Goal: Navigation & Orientation: Find specific page/section

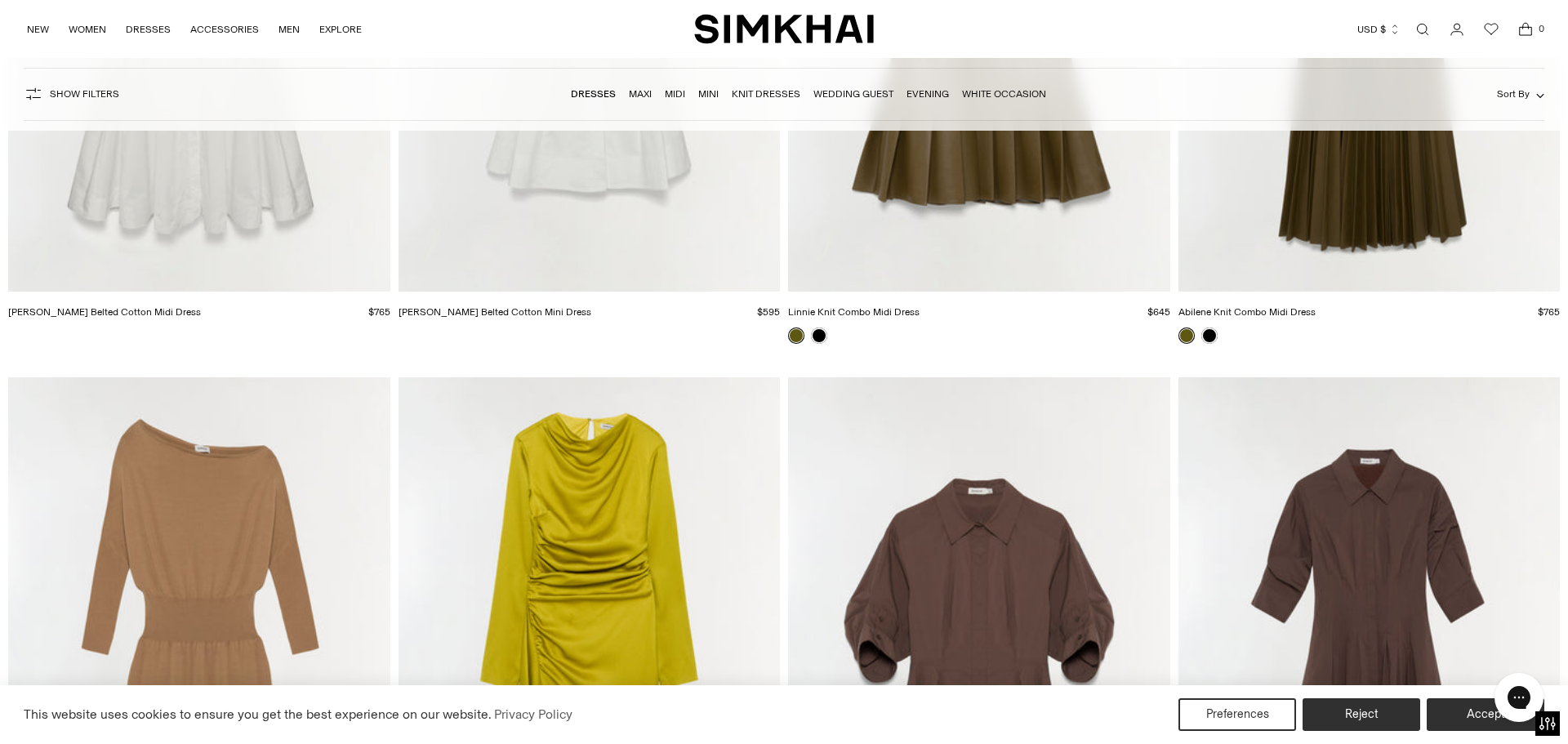
scroll to position [7559, 0]
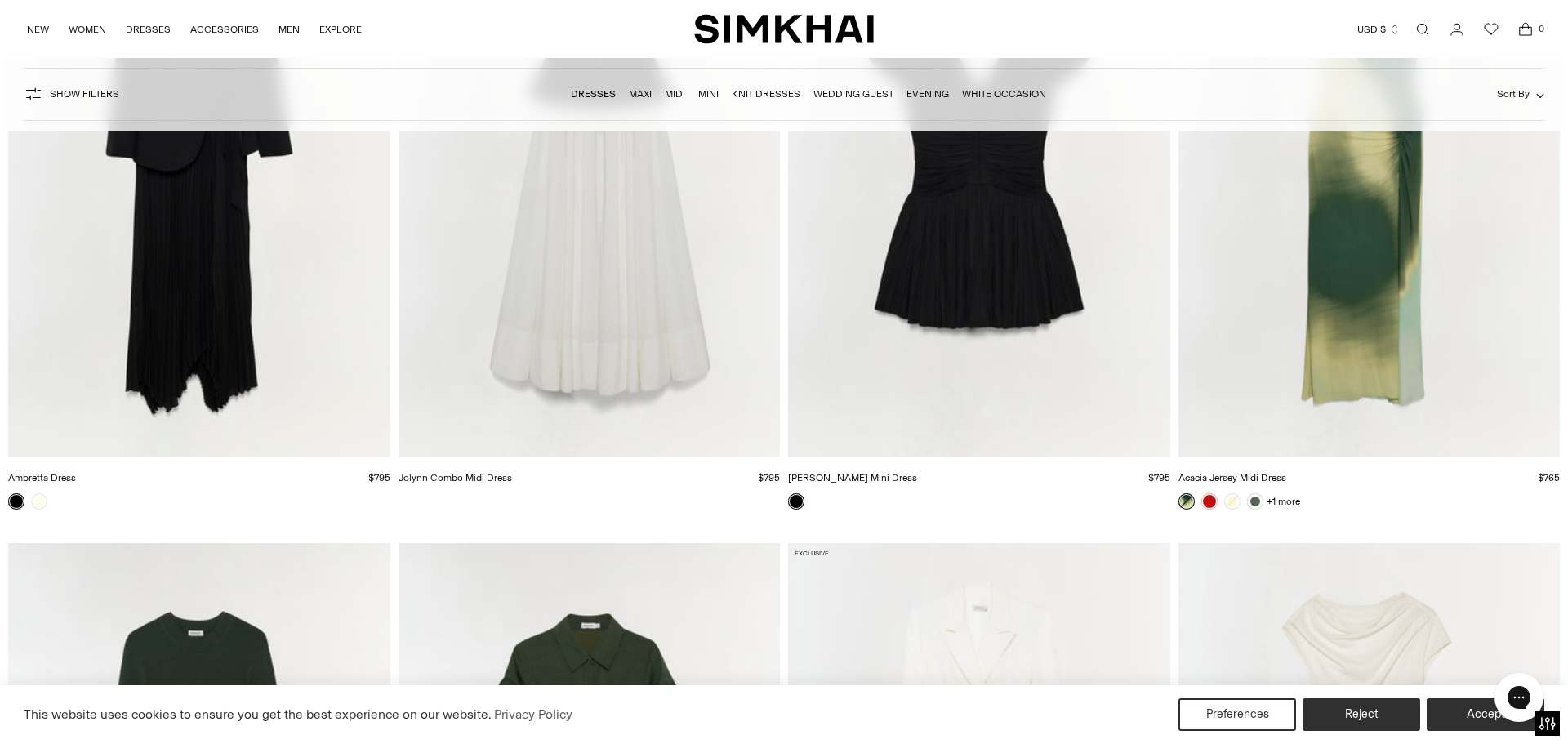
click at [874, 98] on link "Wedding Guest" at bounding box center [853, 94] width 80 height 12
click at [925, 95] on link "Evening" at bounding box center [927, 94] width 42 height 12
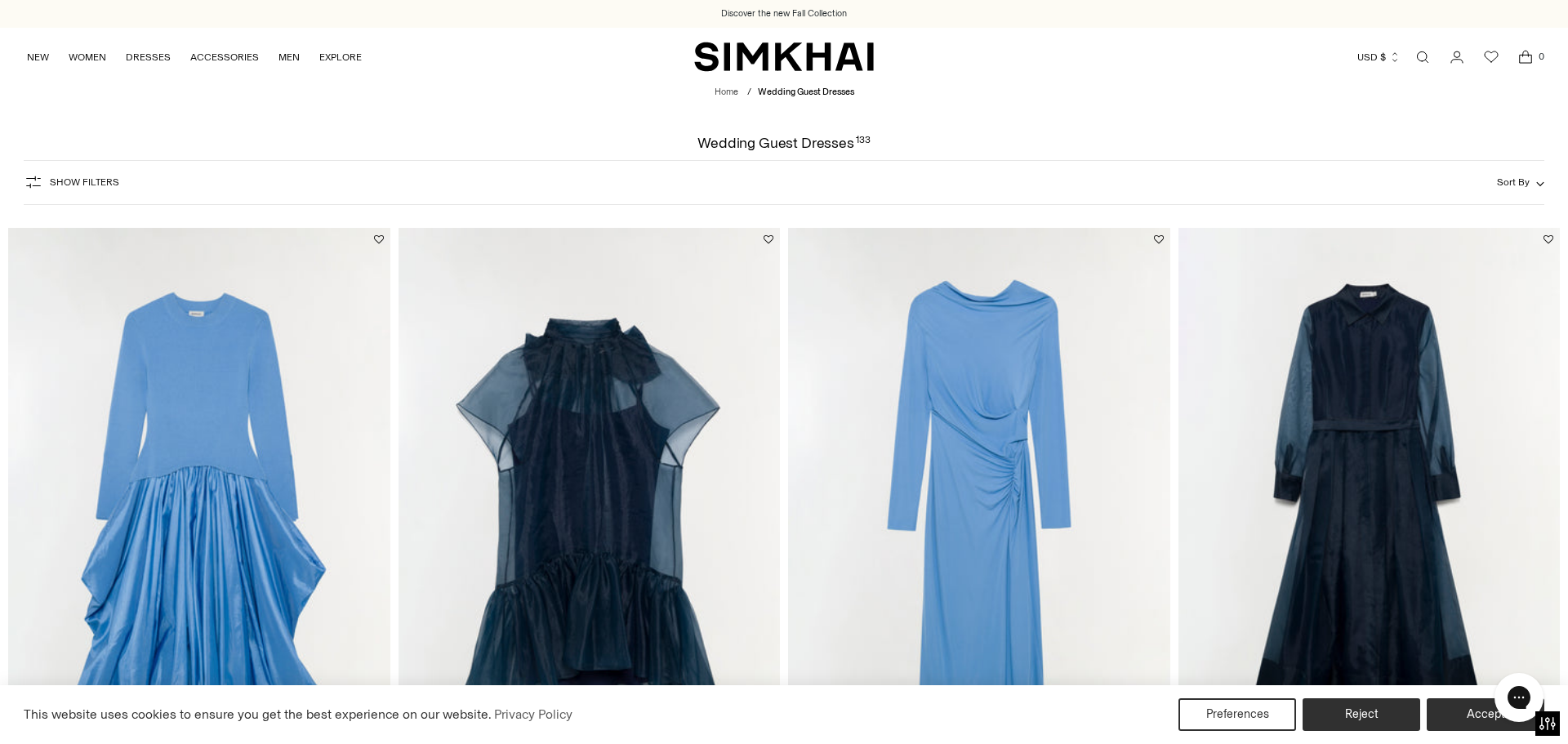
click at [874, 98] on div "Home / Wedding Guest Dresses" at bounding box center [784, 93] width 1568 height 14
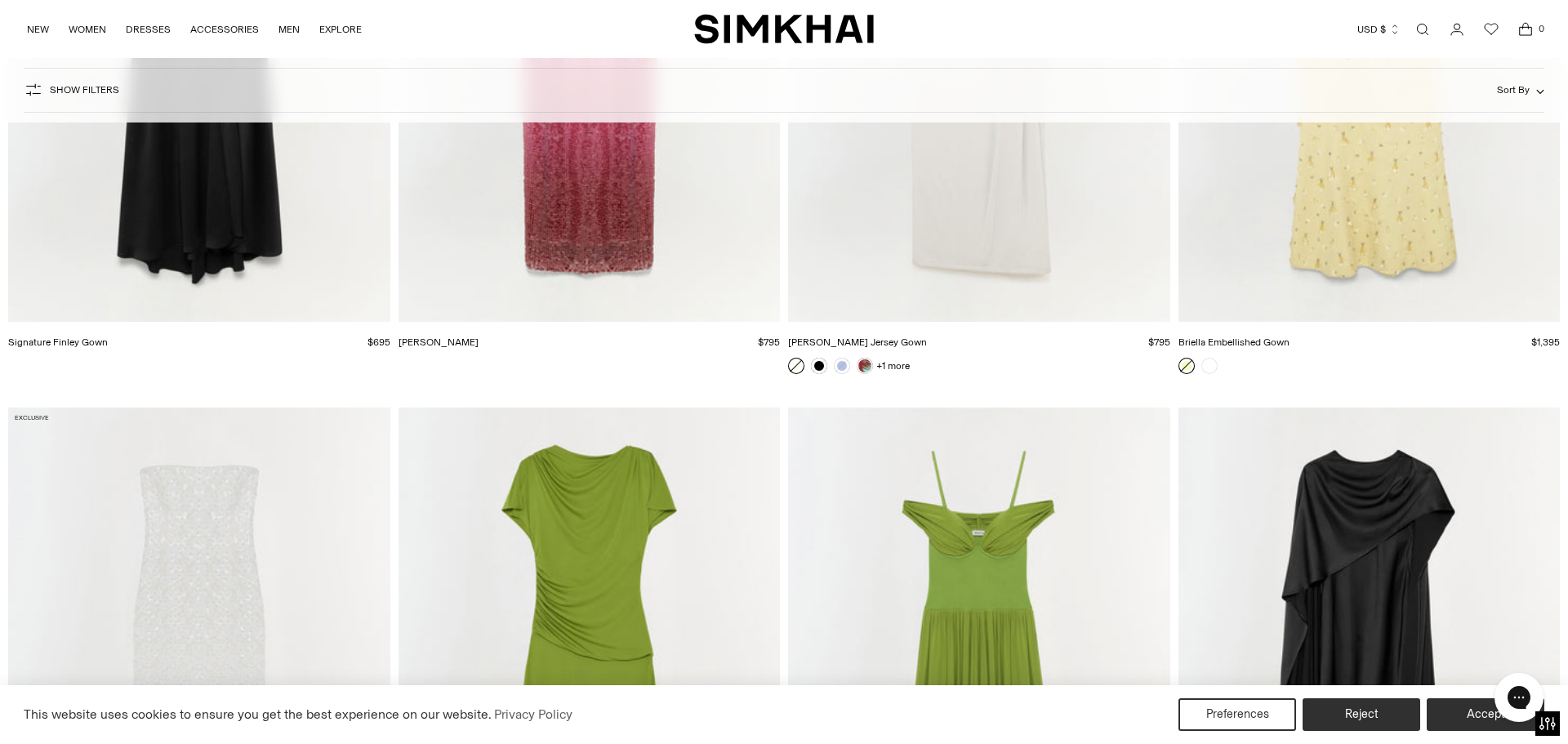
scroll to position [5048, 0]
